Goal: Complete application form: Complete application form

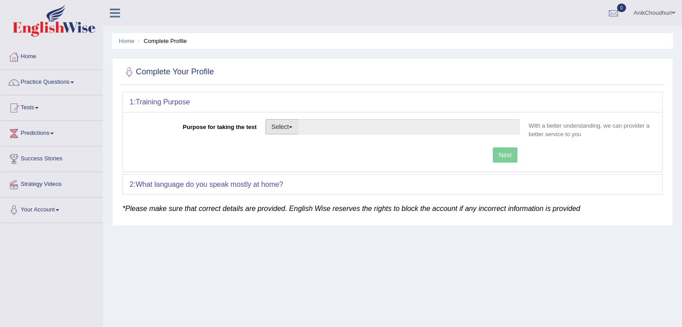
click at [288, 131] on button "Select" at bounding box center [281, 126] width 33 height 15
click at [296, 146] on link "Student Visa" at bounding box center [306, 146] width 80 height 12
type input "Student Visa"
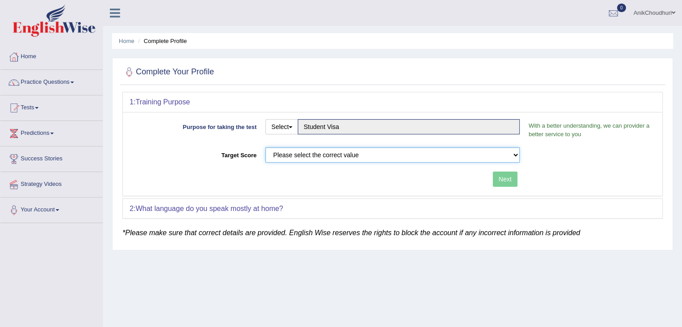
click at [362, 158] on select "Please select the correct value 50 (6 bands) 58 (6.5 bands) 65 (7 bands) 79 (8 …" at bounding box center [392, 154] width 254 height 15
select select "65"
click at [265, 147] on select "Please select the correct value 50 (6 bands) 58 (6.5 bands) 65 (7 bands) 79 (8 …" at bounding box center [392, 154] width 254 height 15
click at [499, 178] on button "Next" at bounding box center [504, 179] width 25 height 15
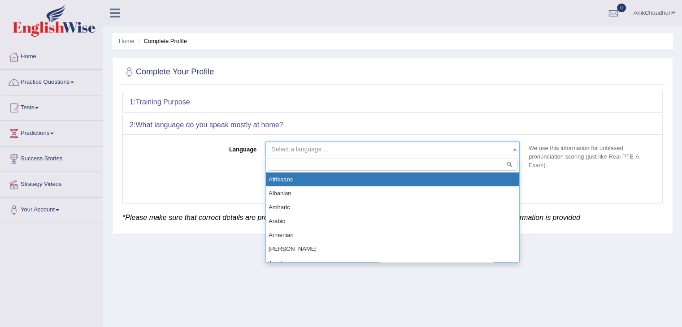
click at [302, 152] on span "Select a language ..." at bounding box center [299, 149] width 57 height 7
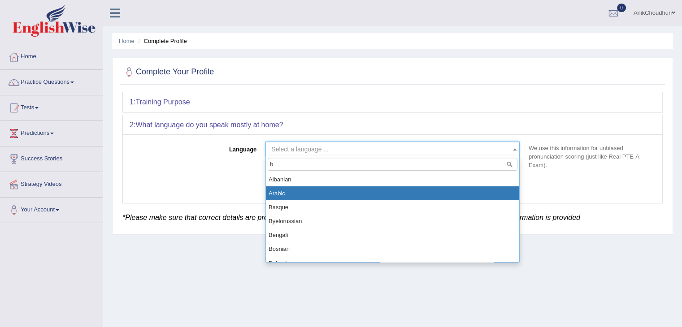
scroll to position [50, 0]
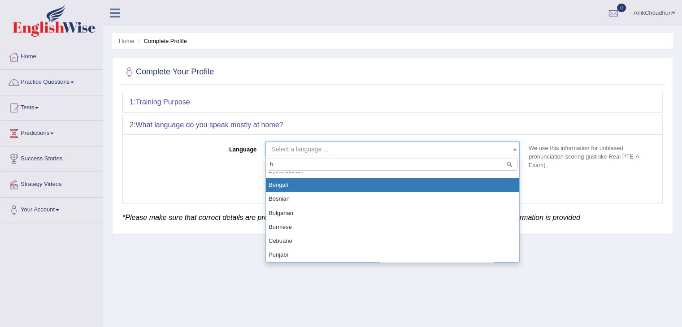
type input "b"
select select "Bengali"
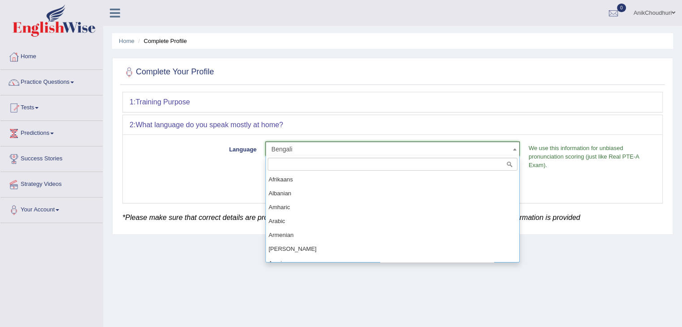
click at [308, 155] on span "Bengali" at bounding box center [392, 149] width 254 height 15
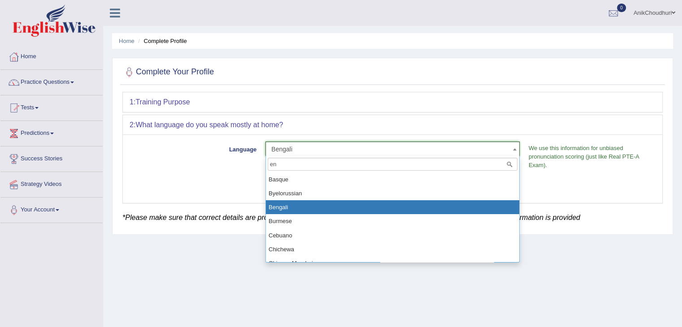
scroll to position [0, 0]
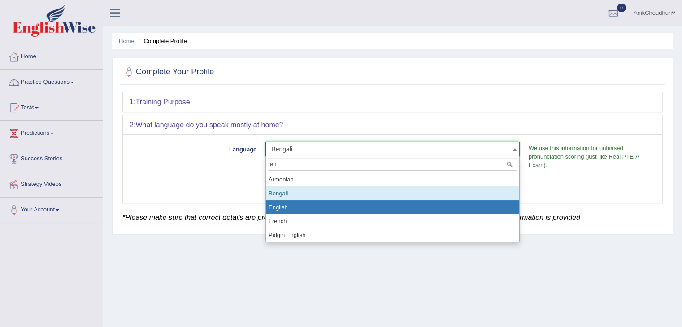
type input "en"
select select "English"
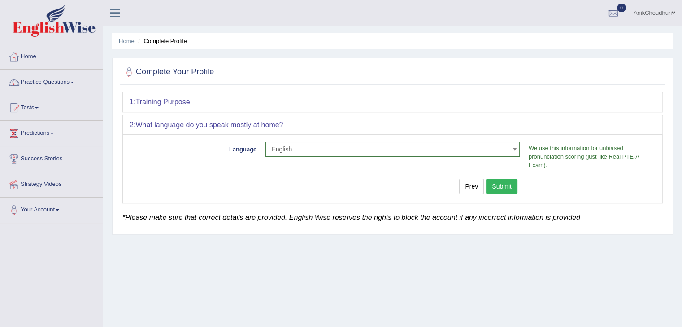
click at [497, 185] on button "Submit" at bounding box center [501, 186] width 31 height 15
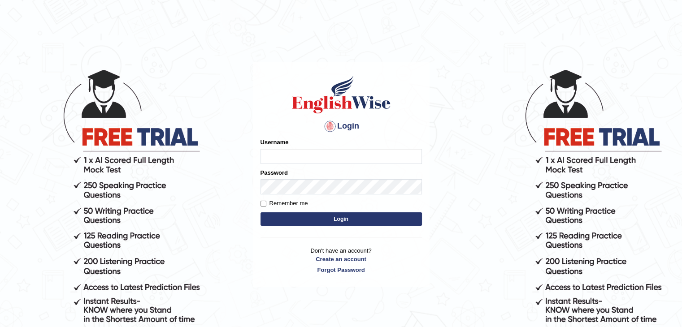
type input "AnikChoudhury"
click at [265, 206] on input "Remember me" at bounding box center [263, 204] width 6 height 6
checkbox input "true"
click at [480, 115] on body "Login Please fix the following errors: Username AnikChoudhury Password Remember…" at bounding box center [341, 197] width 682 height 327
click at [363, 220] on button "Login" at bounding box center [340, 218] width 161 height 13
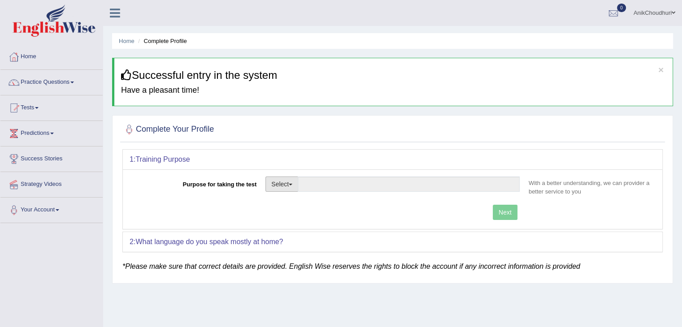
click at [280, 184] on button "Select" at bounding box center [281, 184] width 33 height 15
click at [312, 205] on link "Student Visa" at bounding box center [306, 204] width 80 height 12
type input "Student Visa"
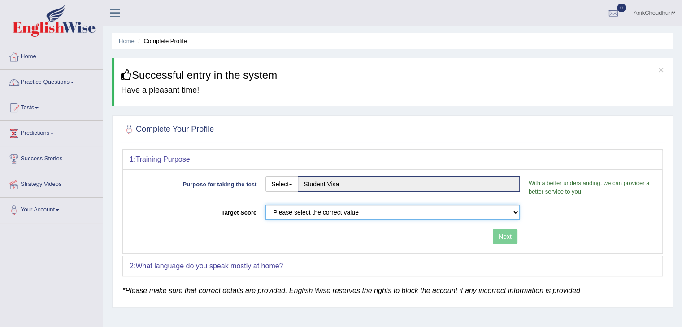
click at [368, 215] on select "Please select the correct value 50 (6 bands) 58 (6.5 bands) 65 (7 bands) 79 (8 …" at bounding box center [392, 212] width 254 height 15
select select "65"
click at [265, 205] on select "Please select the correct value 50 (6 bands) 58 (6.5 bands) 65 (7 bands) 79 (8 …" at bounding box center [392, 212] width 254 height 15
click at [500, 236] on button "Next" at bounding box center [504, 236] width 25 height 15
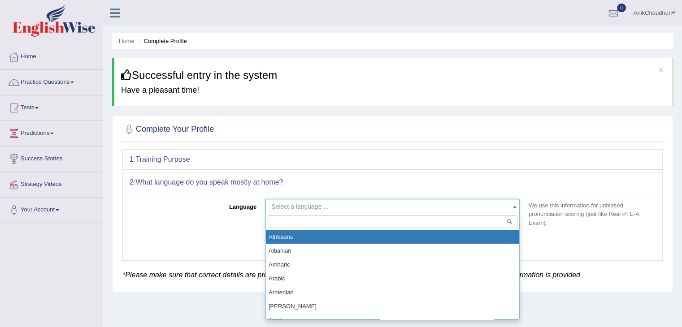
click at [362, 206] on span "Select a language ..." at bounding box center [389, 206] width 237 height 9
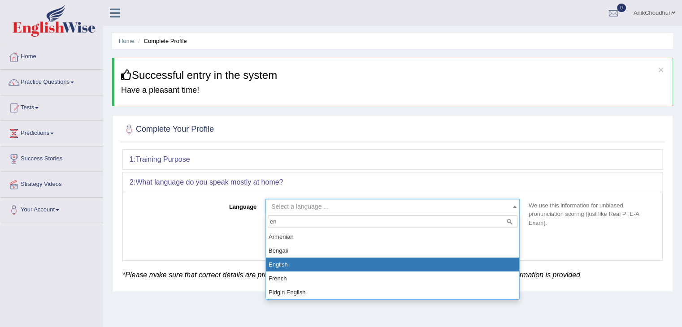
type input "en"
select select "English"
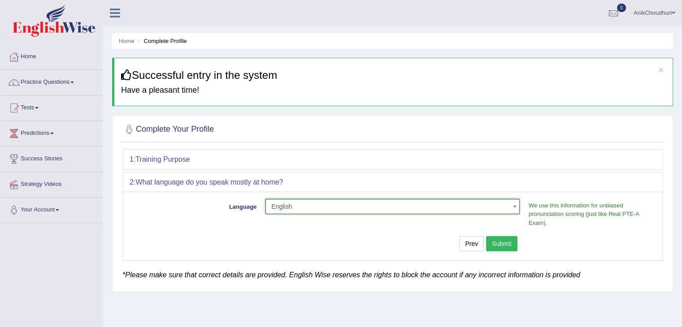
click at [497, 245] on button "Submit" at bounding box center [501, 243] width 31 height 15
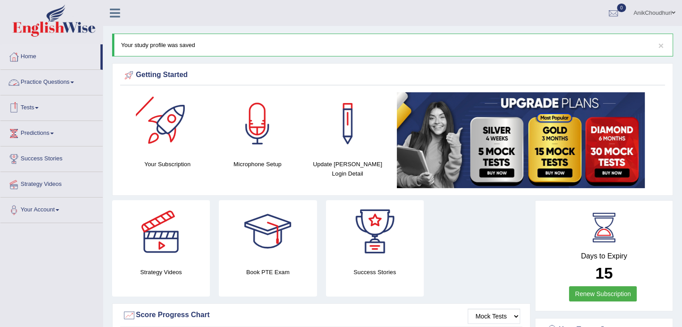
click at [48, 85] on link "Practice Questions" at bounding box center [51, 81] width 102 height 22
